Goal: Navigation & Orientation: Find specific page/section

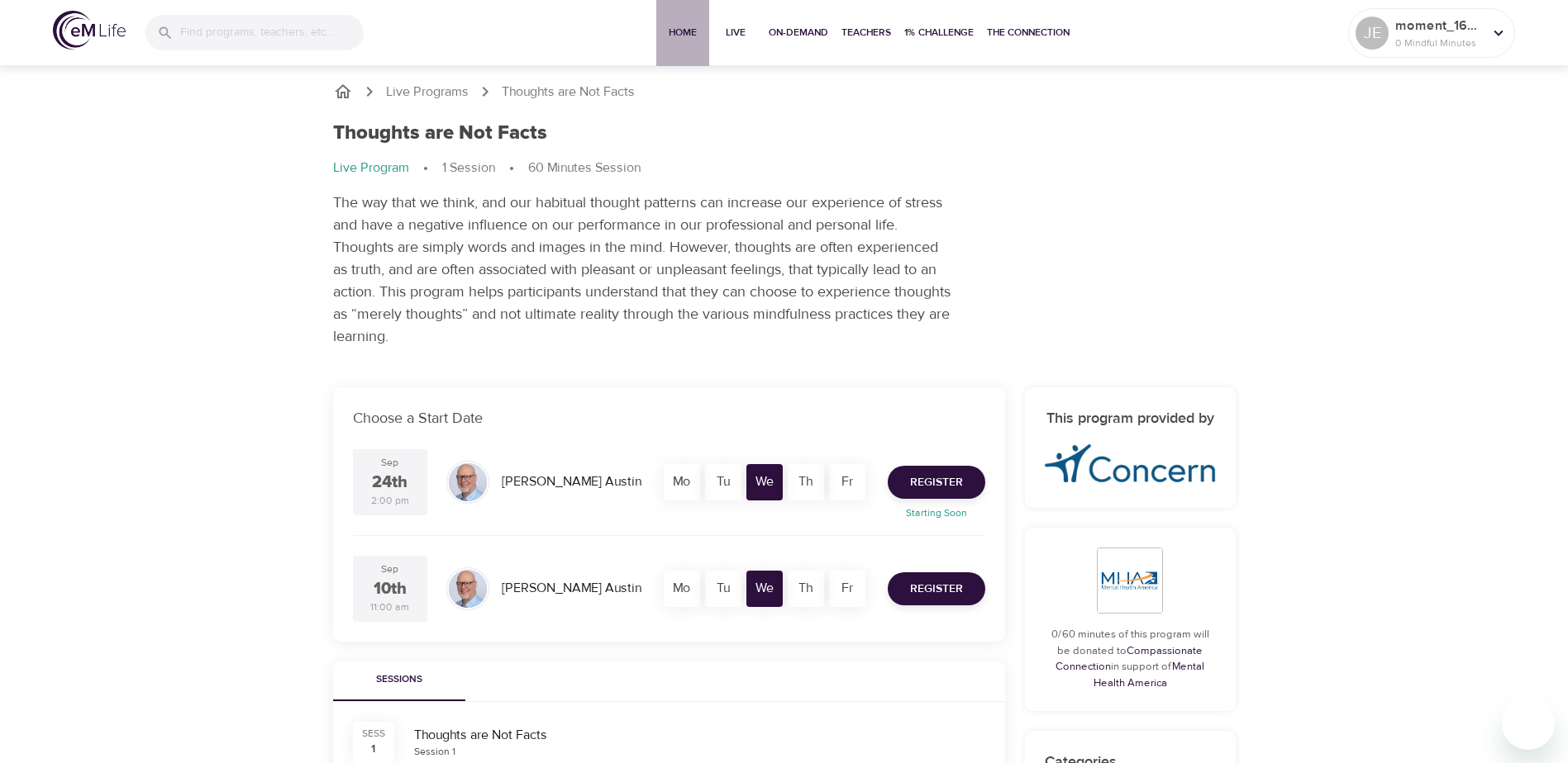
click at [674, 33] on span "Home" at bounding box center [682, 33] width 39 height 17
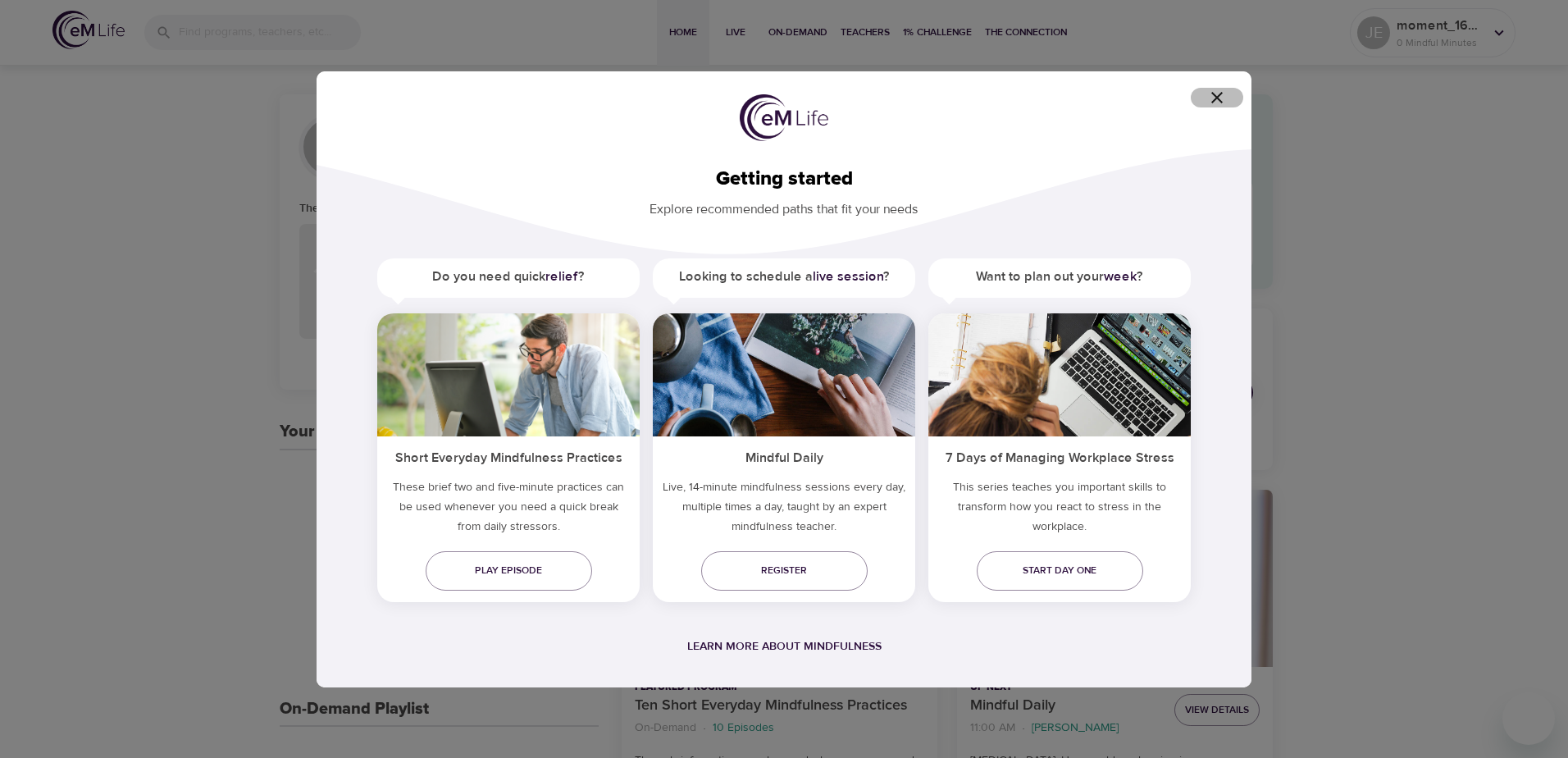
click at [1218, 97] on icon "button" at bounding box center [1217, 98] width 12 height 12
